Goal: Navigation & Orientation: Go to known website

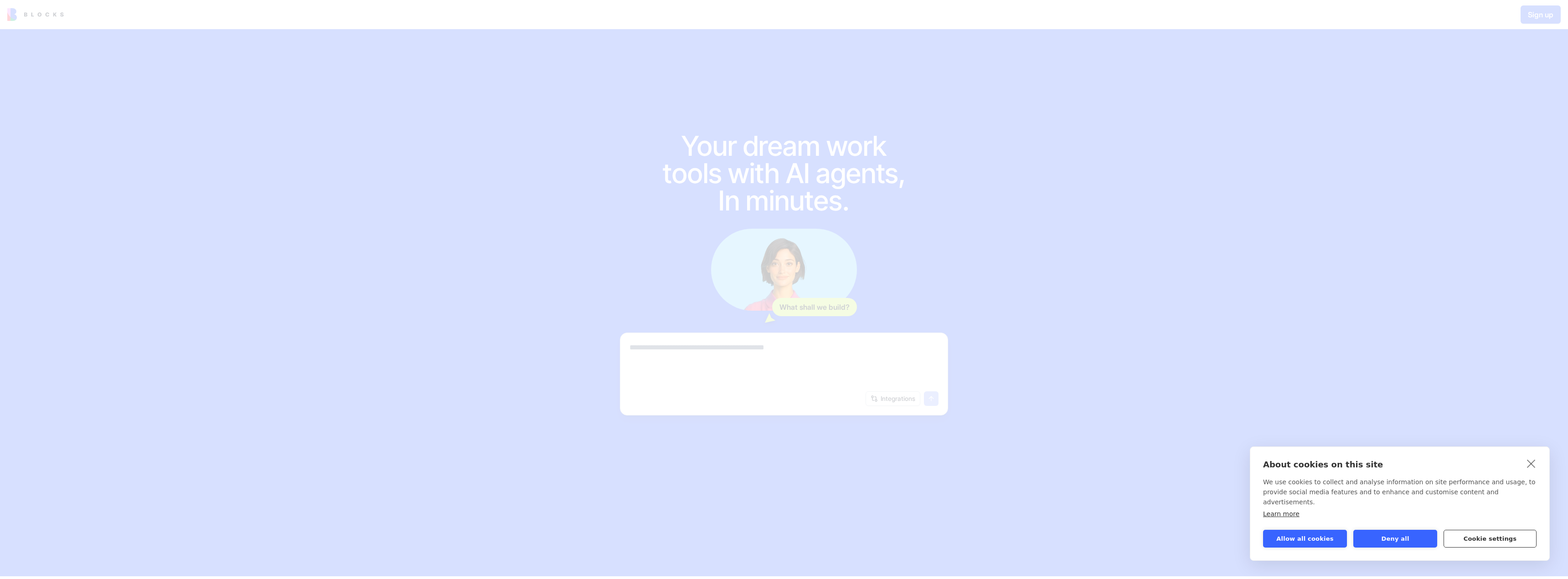
click at [1475, 543] on button "Cookie settings" at bounding box center [1490, 538] width 93 height 18
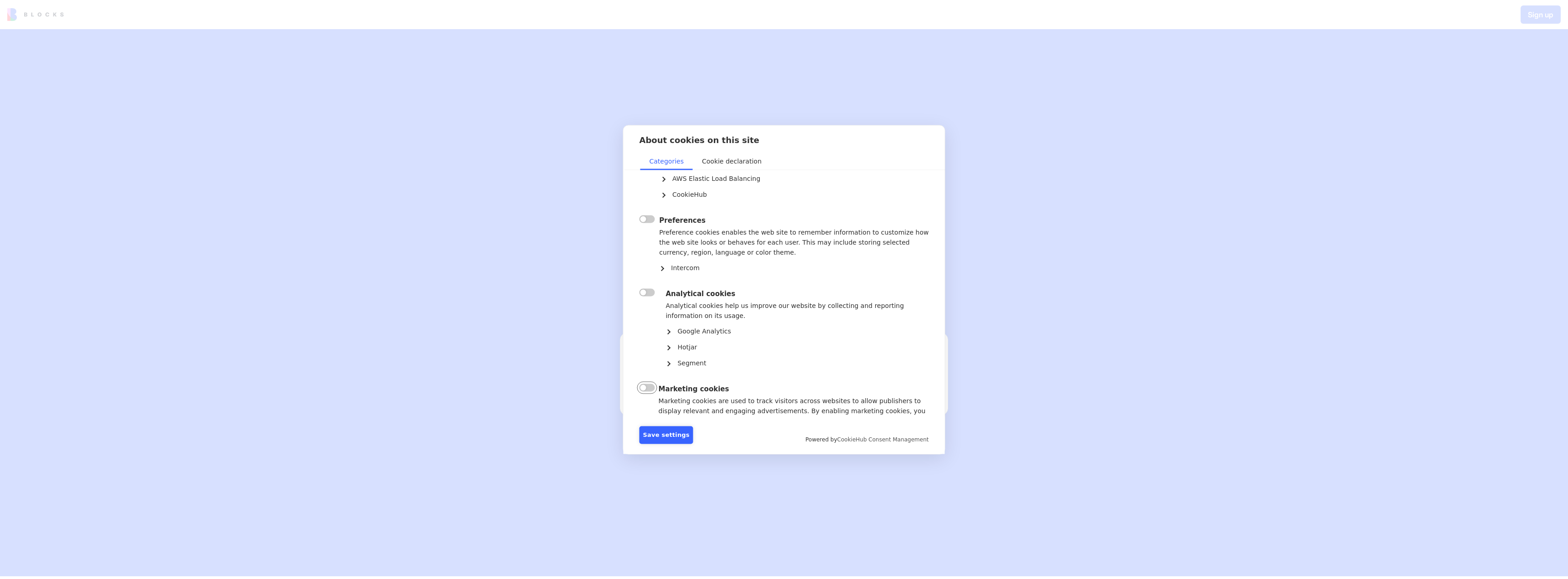
scroll to position [88, 0]
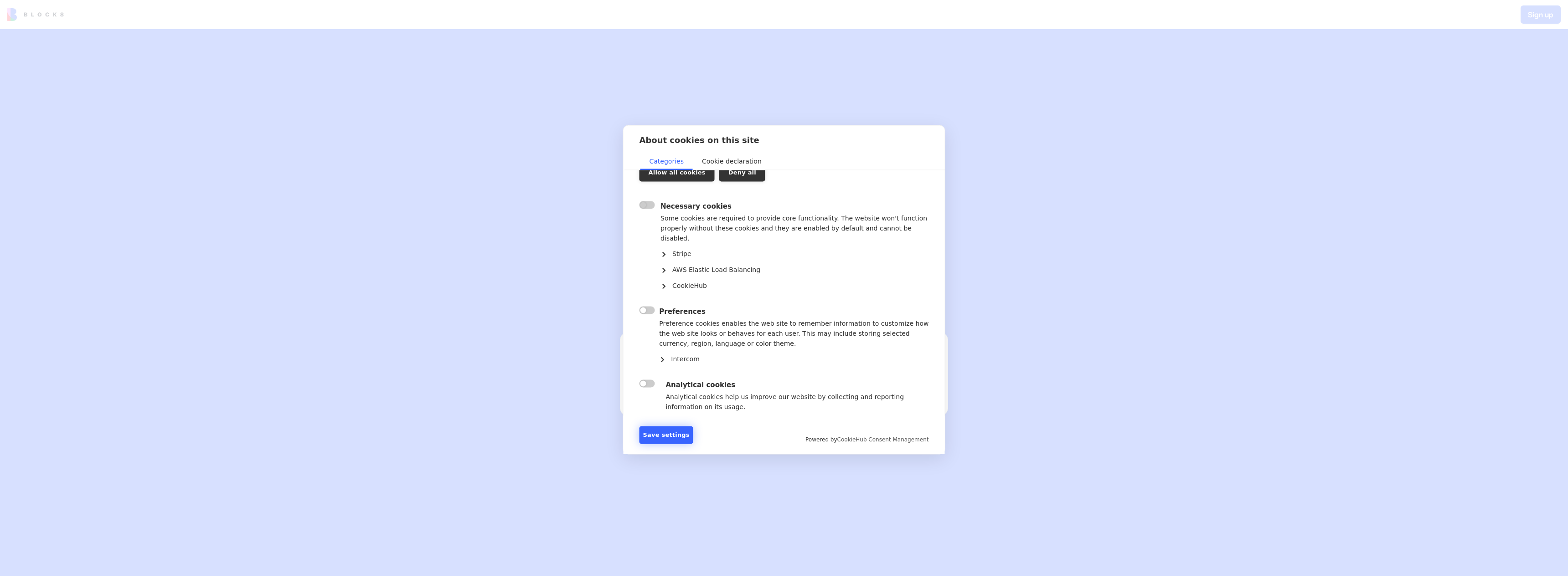
click at [673, 432] on button "Save settings" at bounding box center [667, 434] width 54 height 18
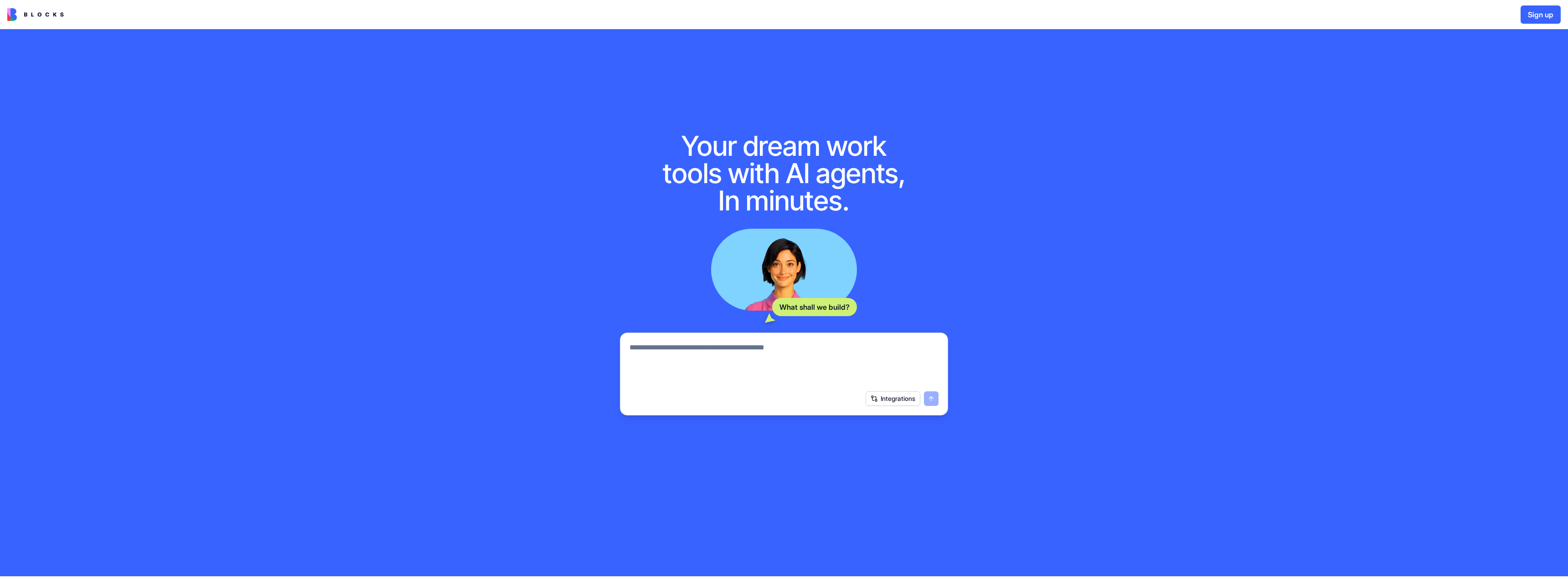
click at [895, 406] on button "Integrations" at bounding box center [893, 398] width 55 height 15
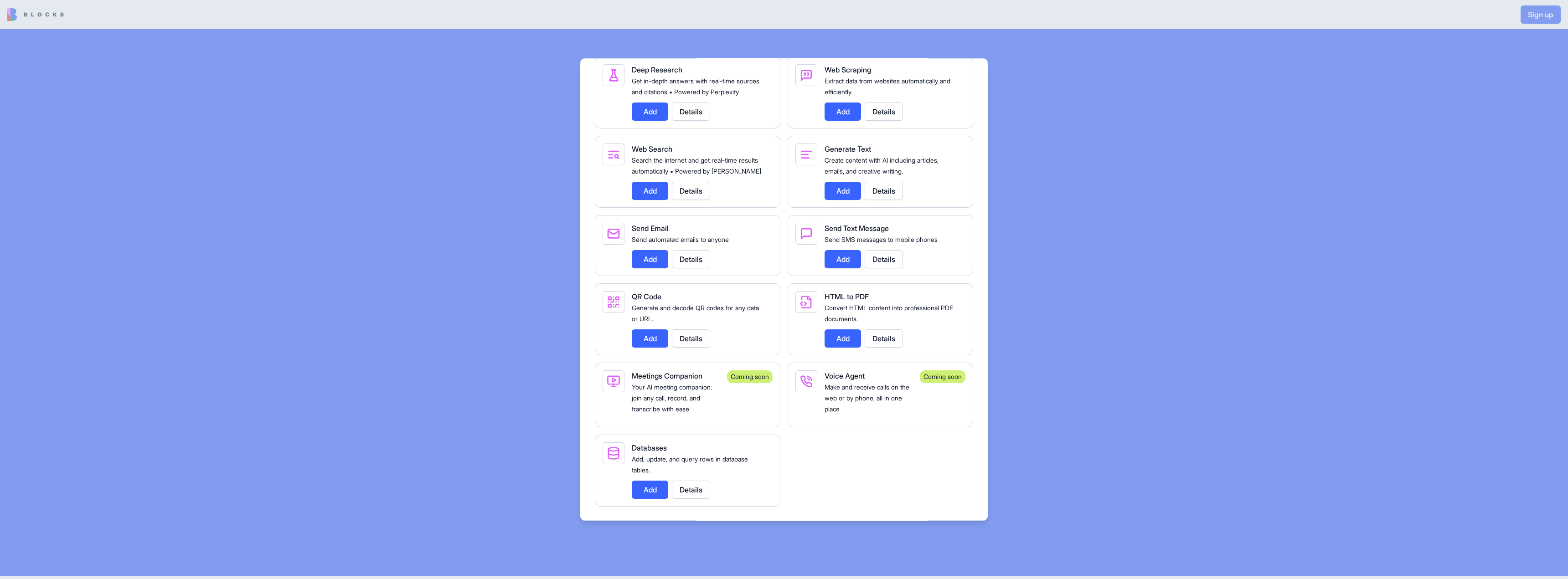
scroll to position [1913, 0]
click at [672, 480] on button "Details" at bounding box center [691, 489] width 38 height 18
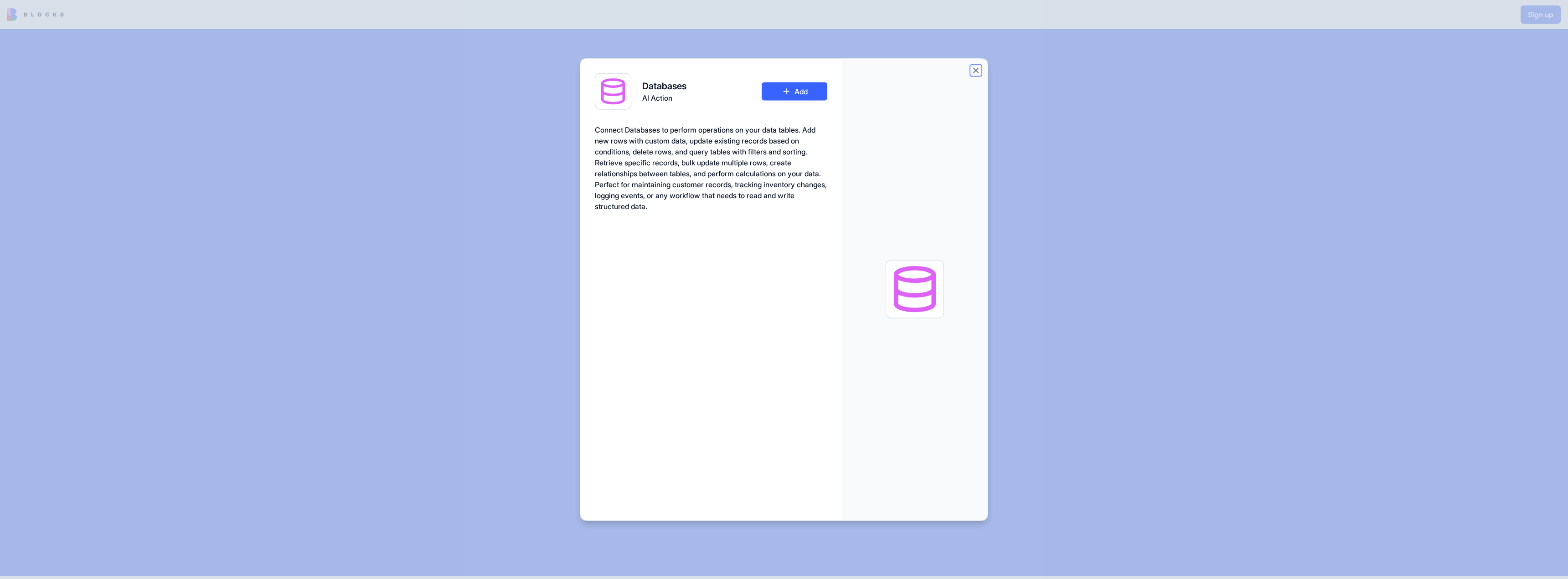
click at [981, 75] on button "Close" at bounding box center [976, 70] width 9 height 9
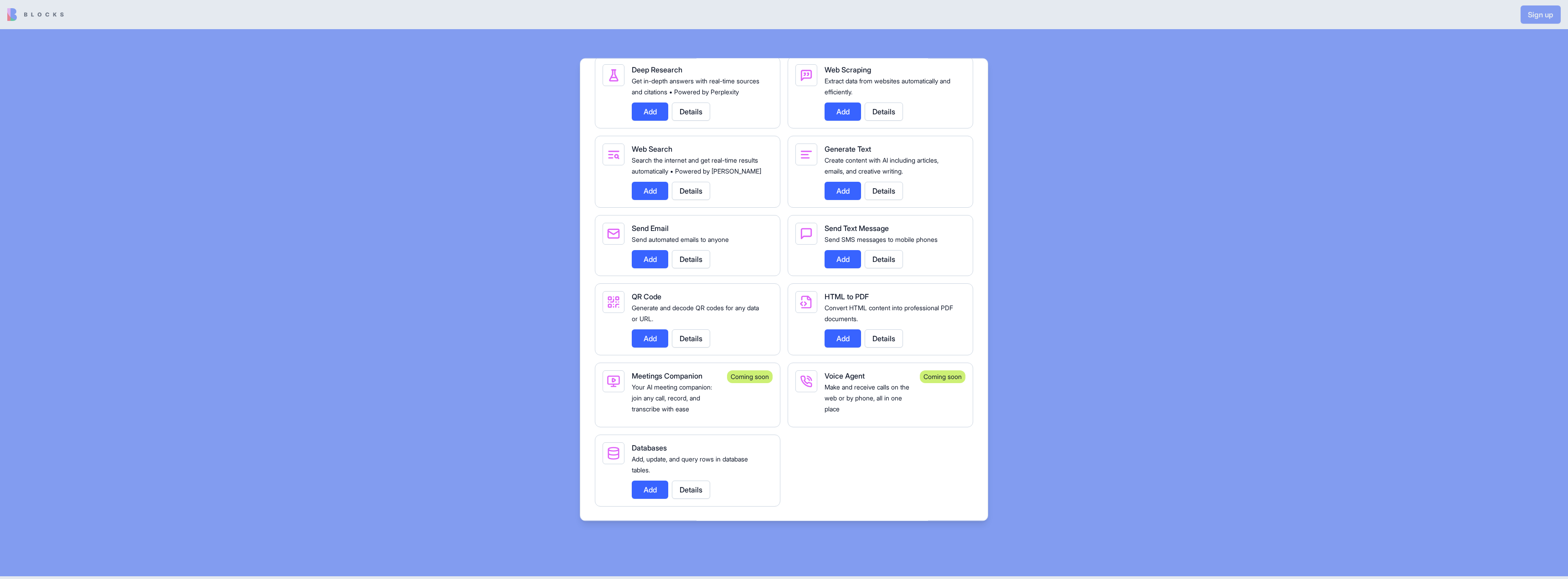
scroll to position [1777, 0]
click at [859, 120] on button "Add" at bounding box center [843, 111] width 37 height 18
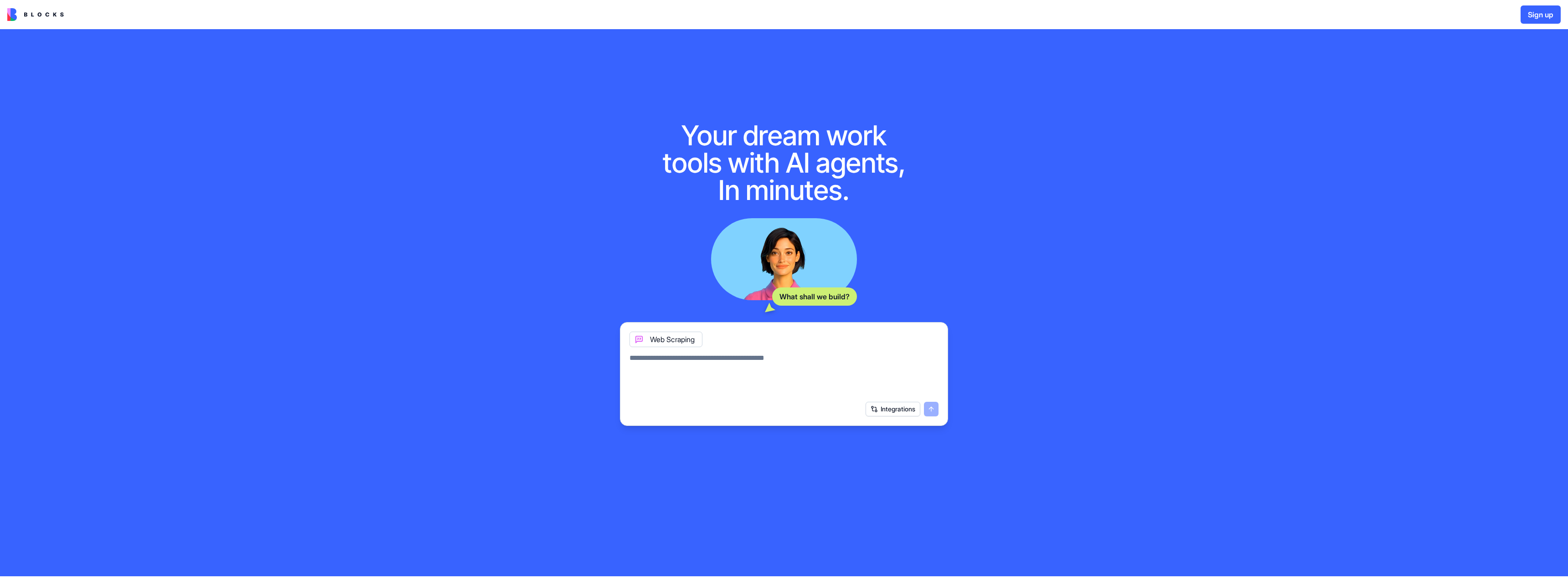
click at [923, 416] on div "Integrations" at bounding box center [902, 409] width 73 height 15
click at [943, 421] on form "Web Scraping Integrations" at bounding box center [783, 373] width 328 height 104
click at [929, 416] on div "Integrations" at bounding box center [902, 409] width 73 height 15
click at [822, 380] on textarea at bounding box center [784, 375] width 309 height 44
click at [643, 343] on icon at bounding box center [639, 339] width 7 height 7
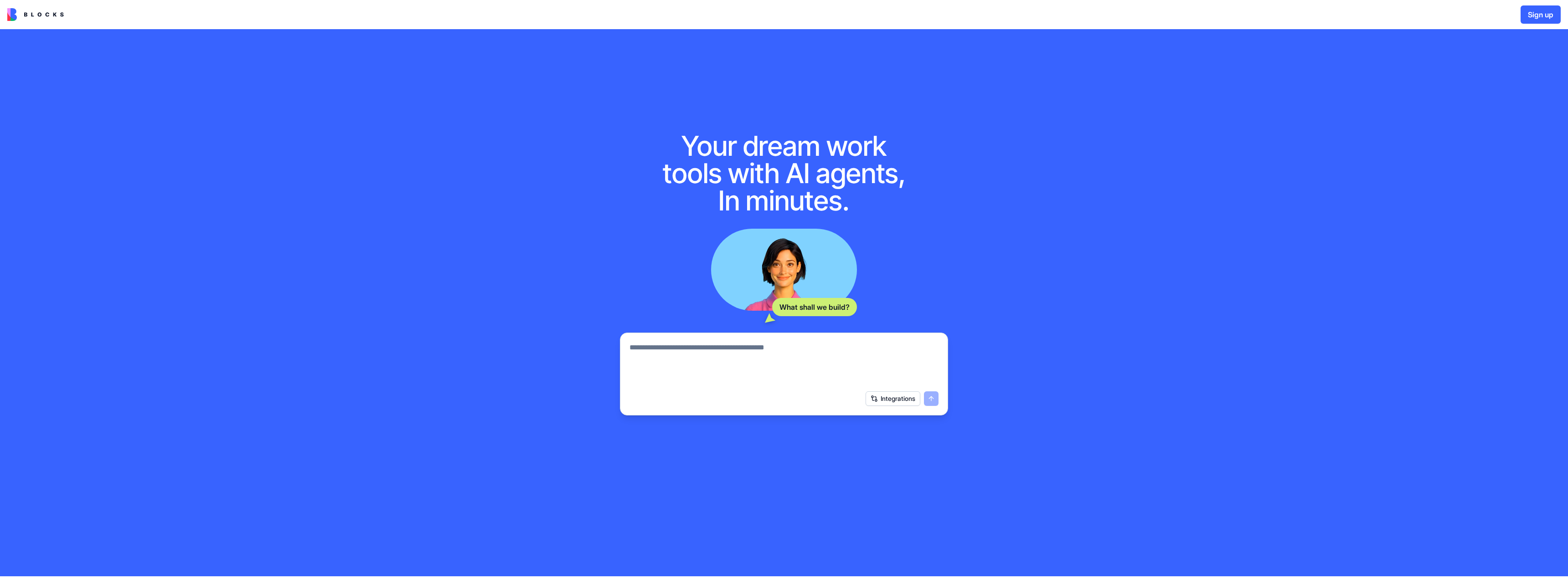
click at [714, 362] on textarea at bounding box center [784, 364] width 309 height 44
type textarea "**********"
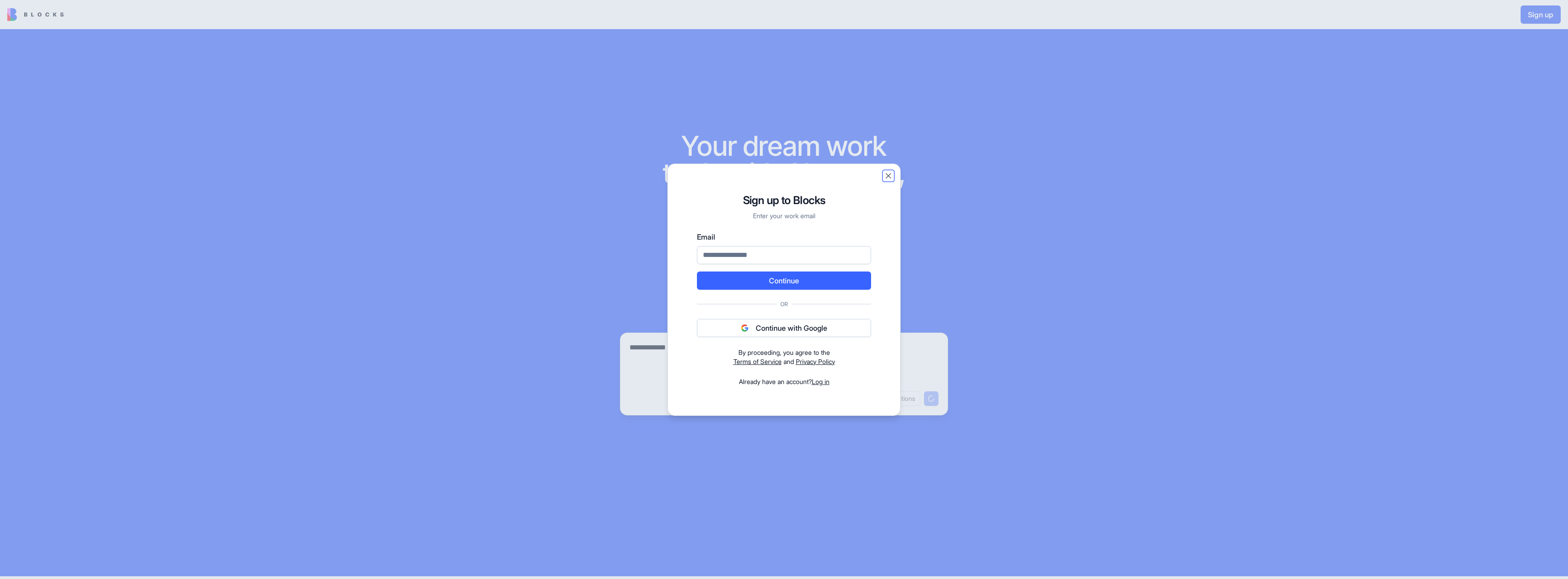
click at [893, 172] on button "Close" at bounding box center [888, 176] width 9 height 9
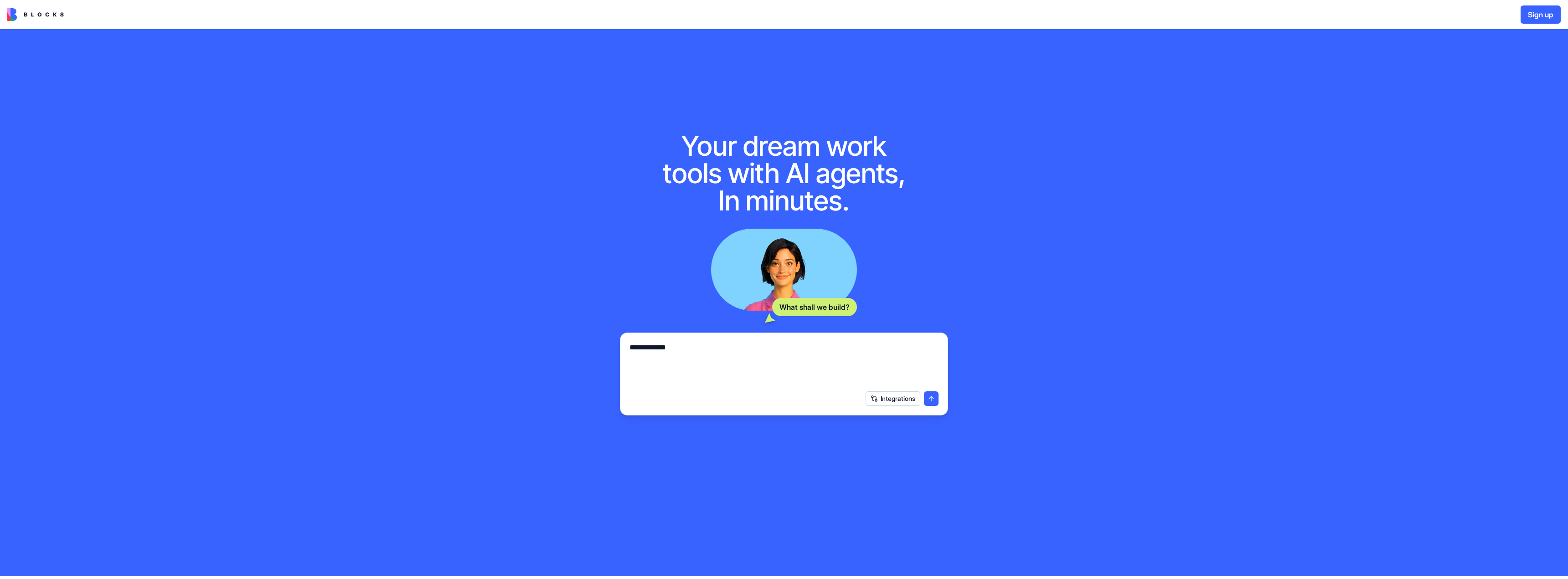
click at [23, 20] on img at bounding box center [35, 14] width 57 height 13
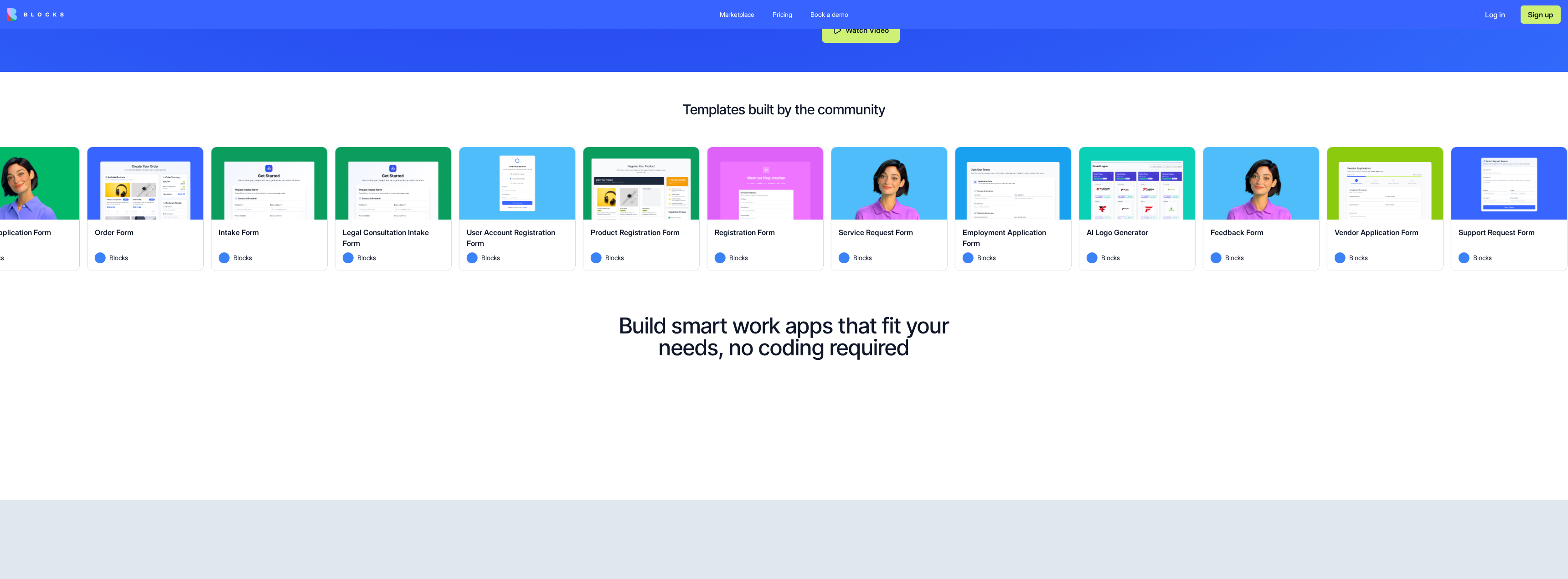
scroll to position [456, 0]
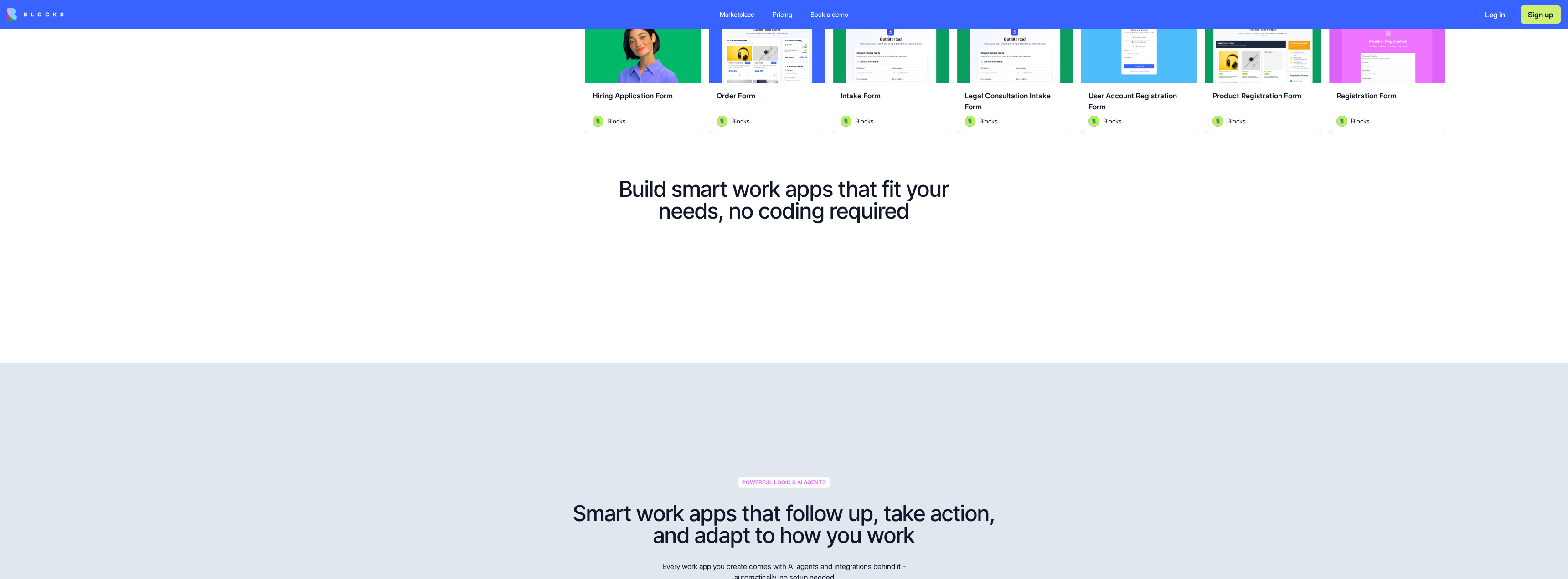
drag, startPoint x: 46, startPoint y: 140, endPoint x: 695, endPoint y: 137, distance: 649.0
click at [677, 55] on button "Explore" at bounding box center [643, 46] width 68 height 18
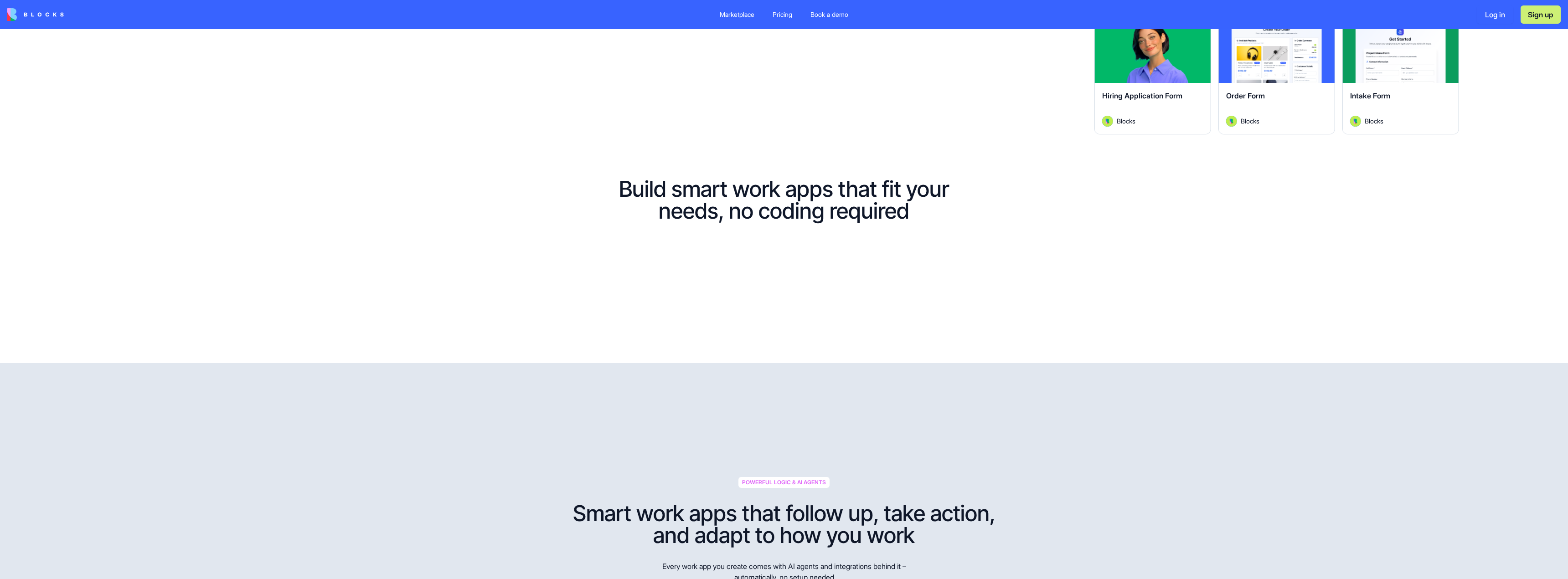
drag, startPoint x: 198, startPoint y: 150, endPoint x: 710, endPoint y: 192, distance: 513.7
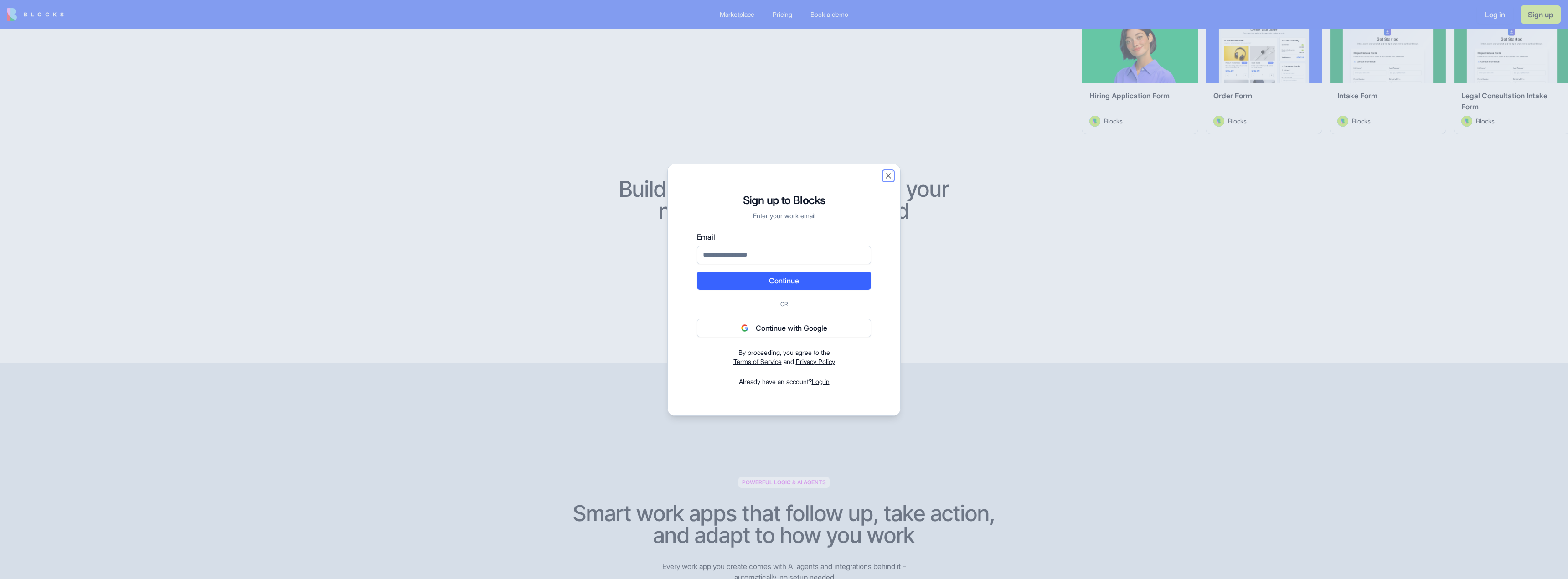
click at [893, 172] on button "Close" at bounding box center [888, 176] width 9 height 9
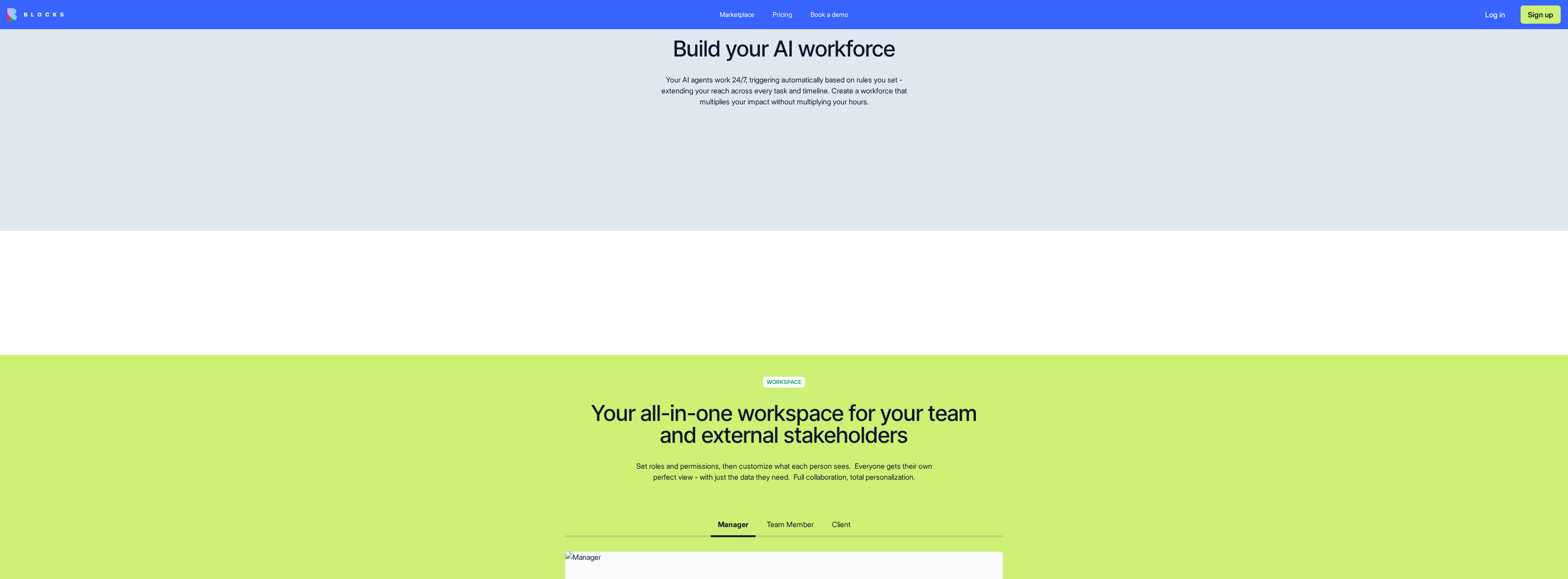
scroll to position [2368, 0]
